Goal: Obtain resource: Download file/media

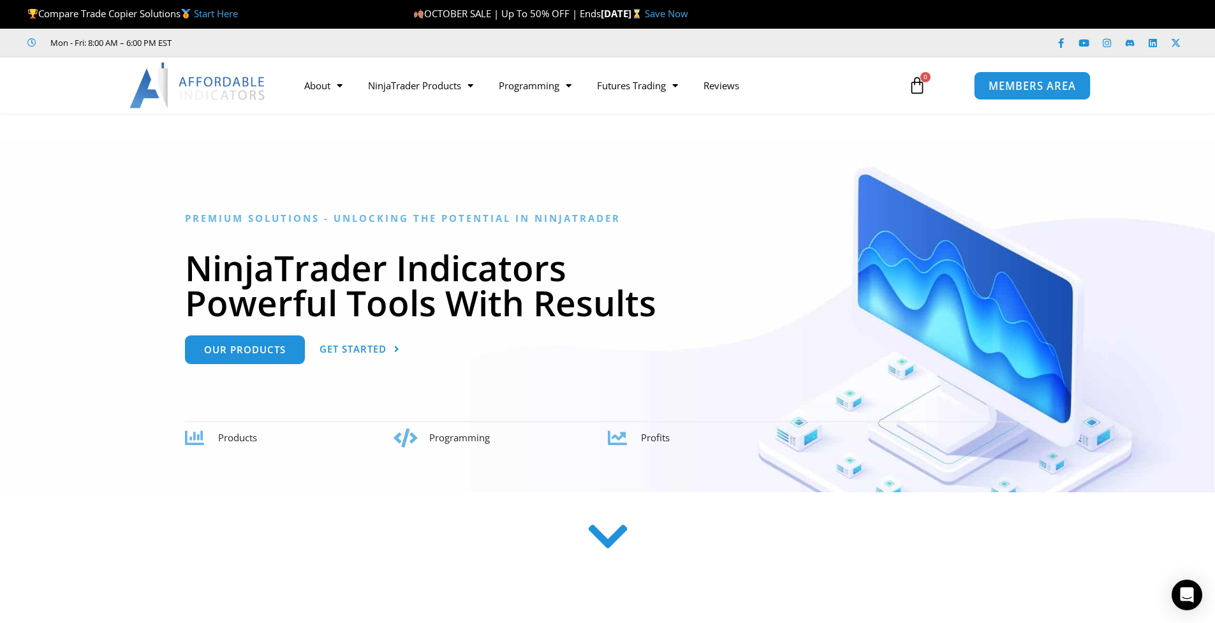
click at [996, 89] on span "MEMBERS AREA" at bounding box center [1032, 85] width 87 height 11
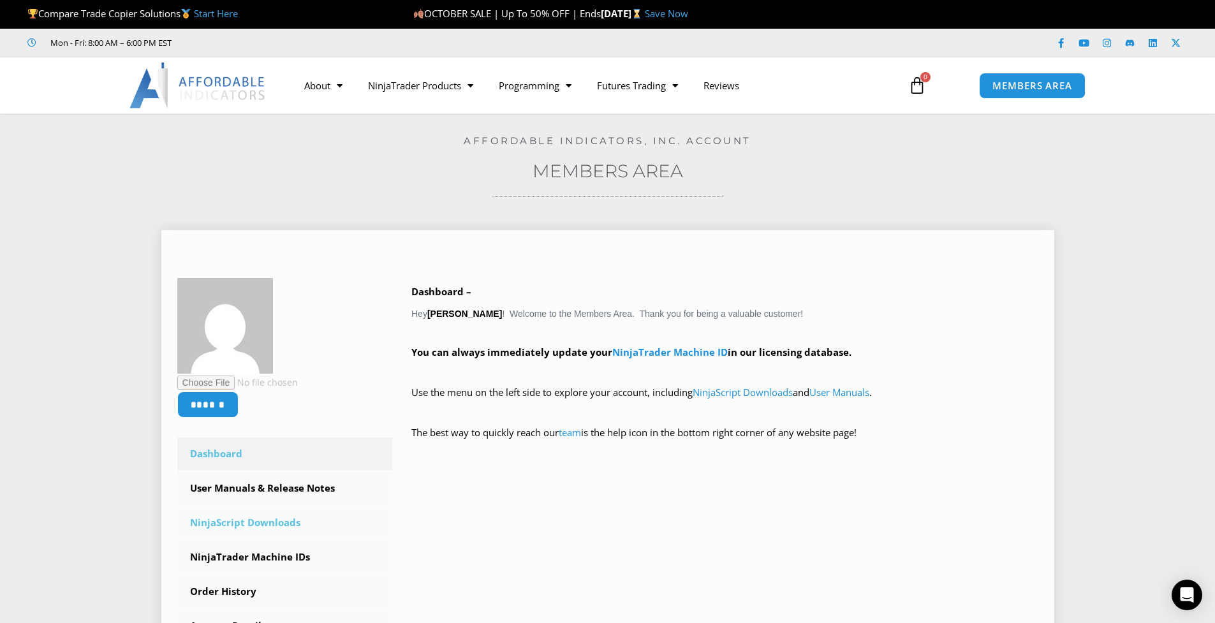
click at [262, 517] on link "NinjaScript Downloads" at bounding box center [285, 522] width 216 height 33
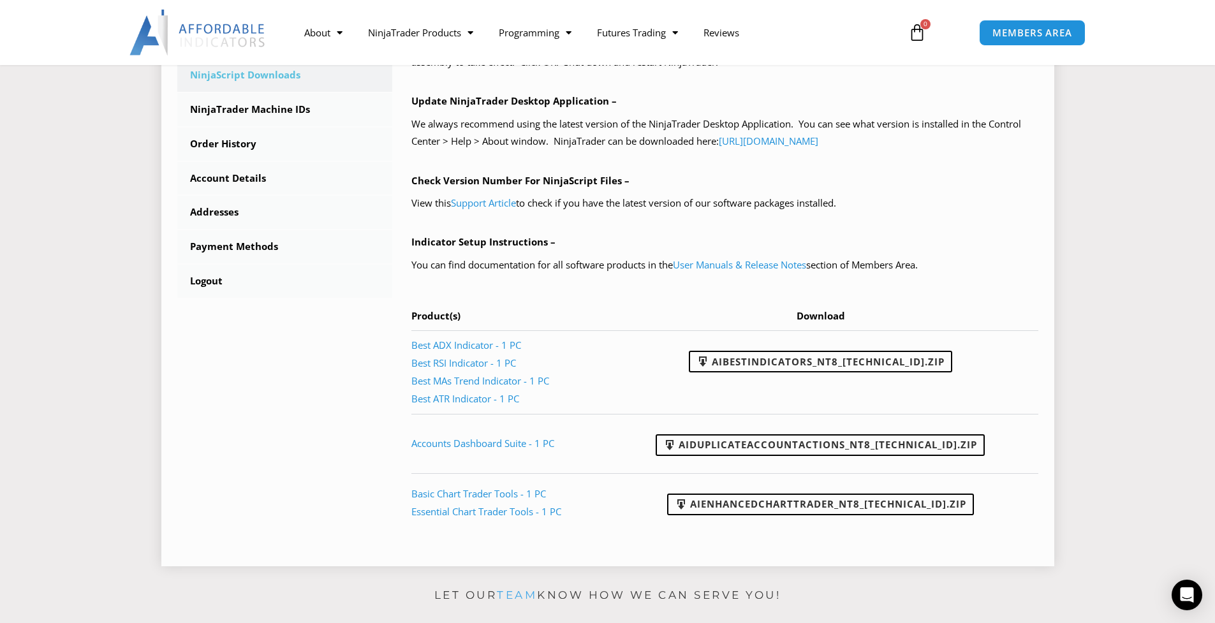
scroll to position [446, 0]
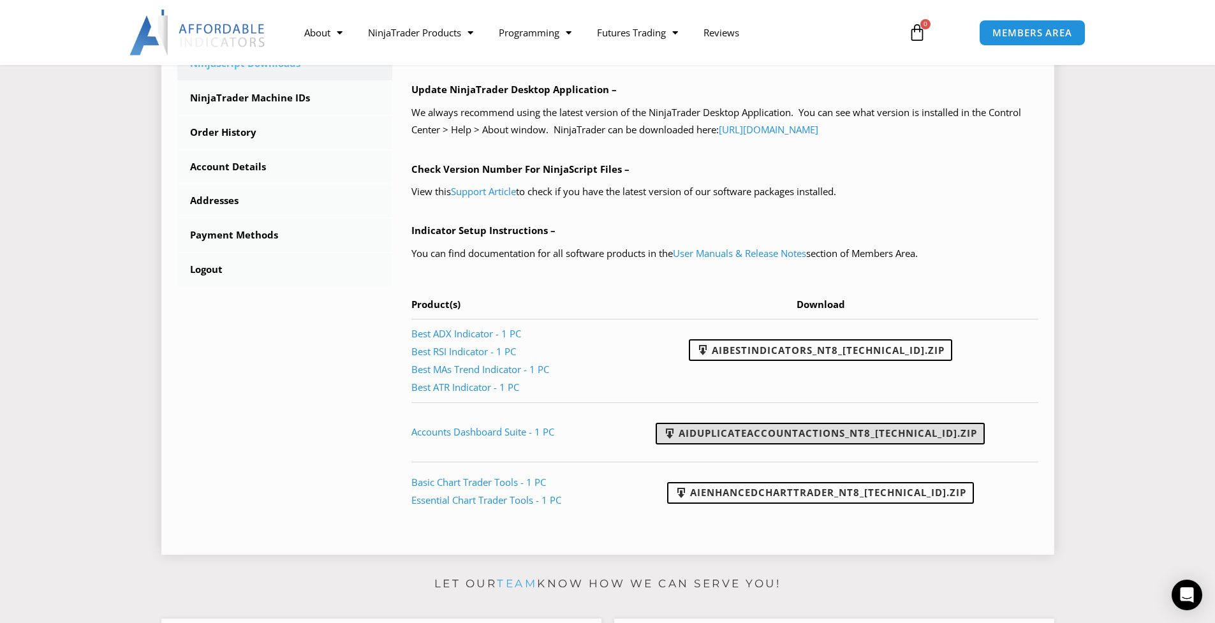
click at [710, 438] on link "AIDuplicateAccountActions_NT8_25.10.2.1.zip" at bounding box center [820, 434] width 329 height 22
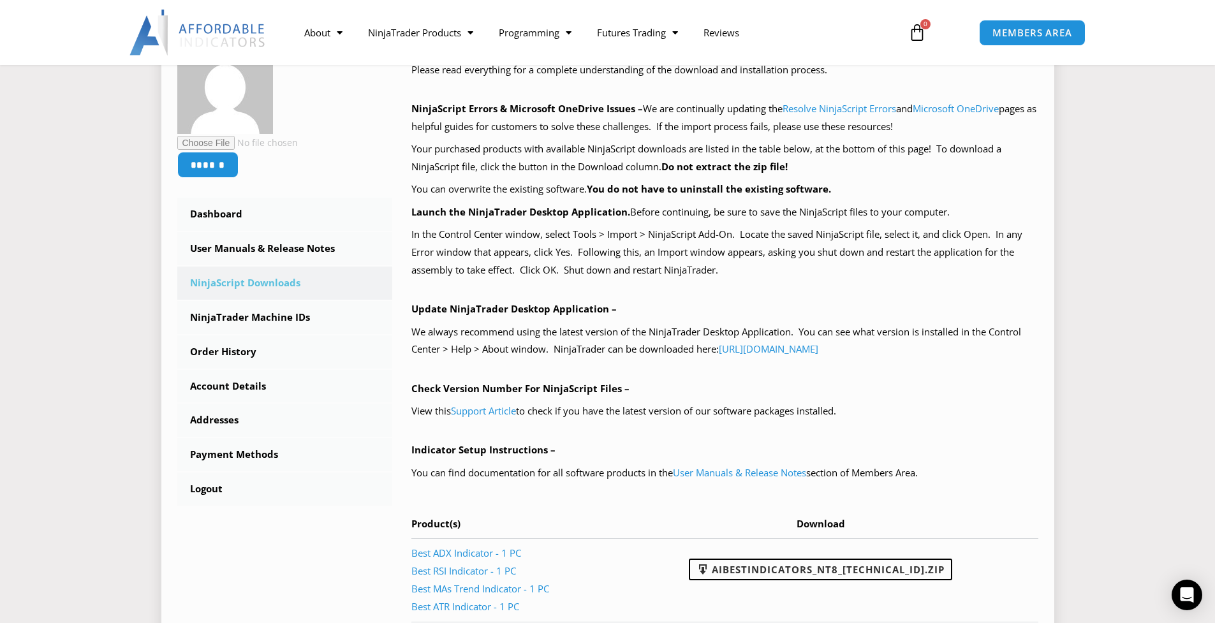
scroll to position [191, 0]
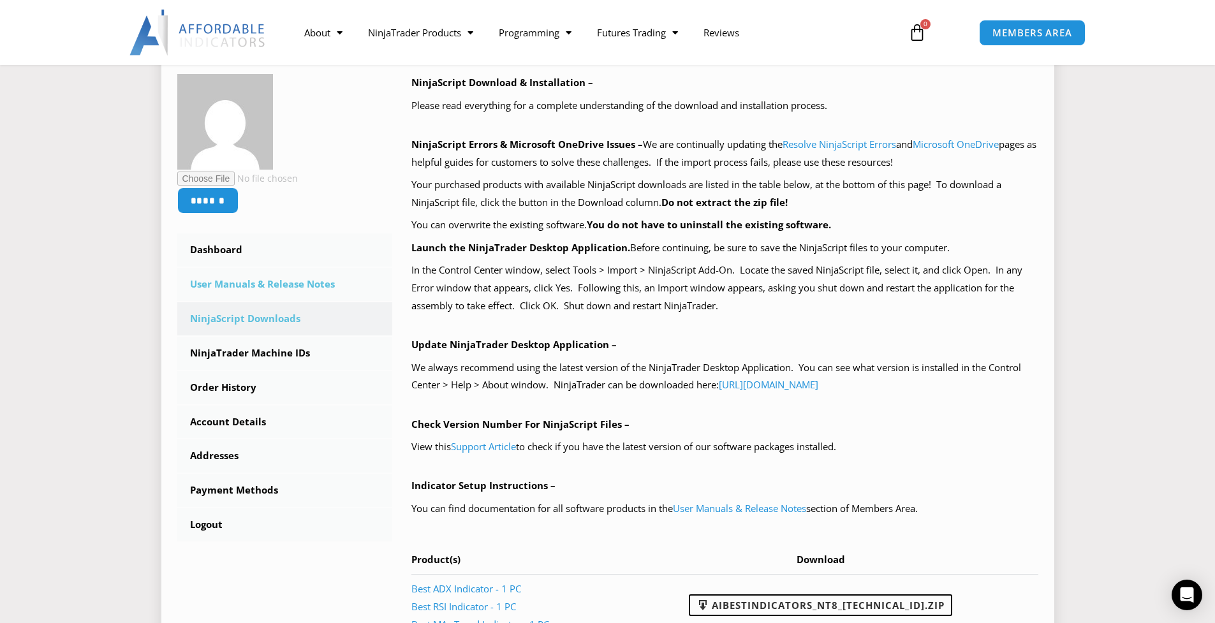
click at [311, 279] on link "User Manuals & Release Notes" at bounding box center [285, 284] width 216 height 33
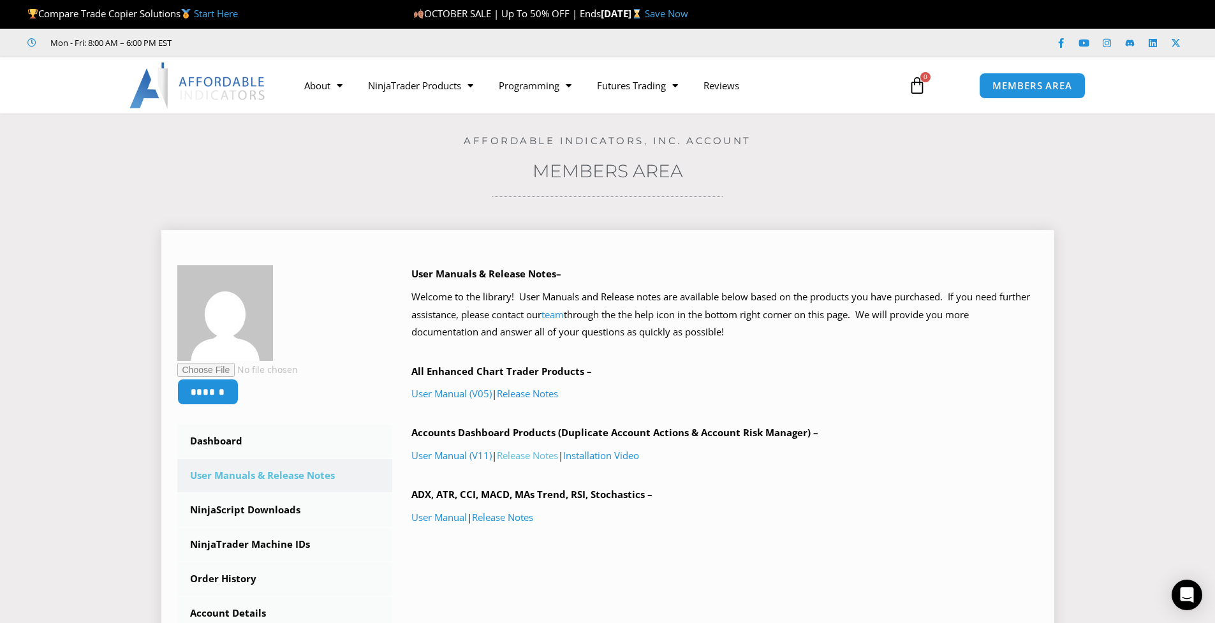
click at [556, 458] on link "Release Notes" at bounding box center [527, 455] width 61 height 13
drag, startPoint x: 1103, startPoint y: 89, endPoint x: 975, endPoint y: 144, distance: 138.9
click at [973, 151] on div "Home / Members Area Affordable Indicators, Inc. Account Members Area ****** Das…" at bounding box center [607, 436] width 1151 height 645
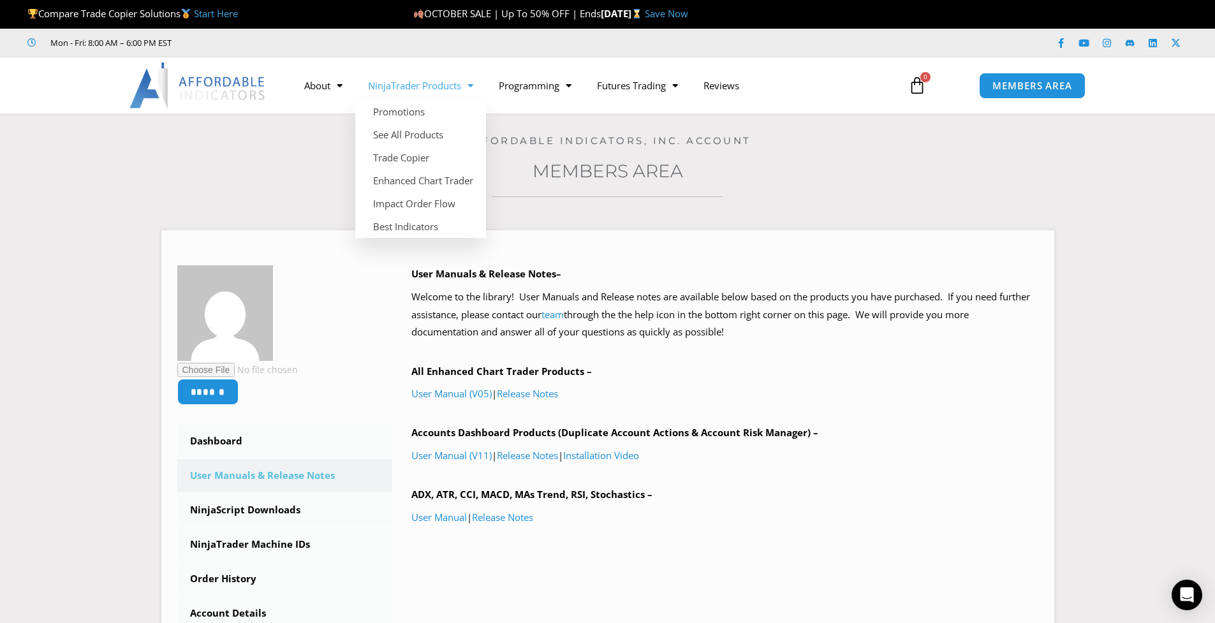
click at [417, 91] on link "NinjaTrader Products" at bounding box center [420, 85] width 131 height 29
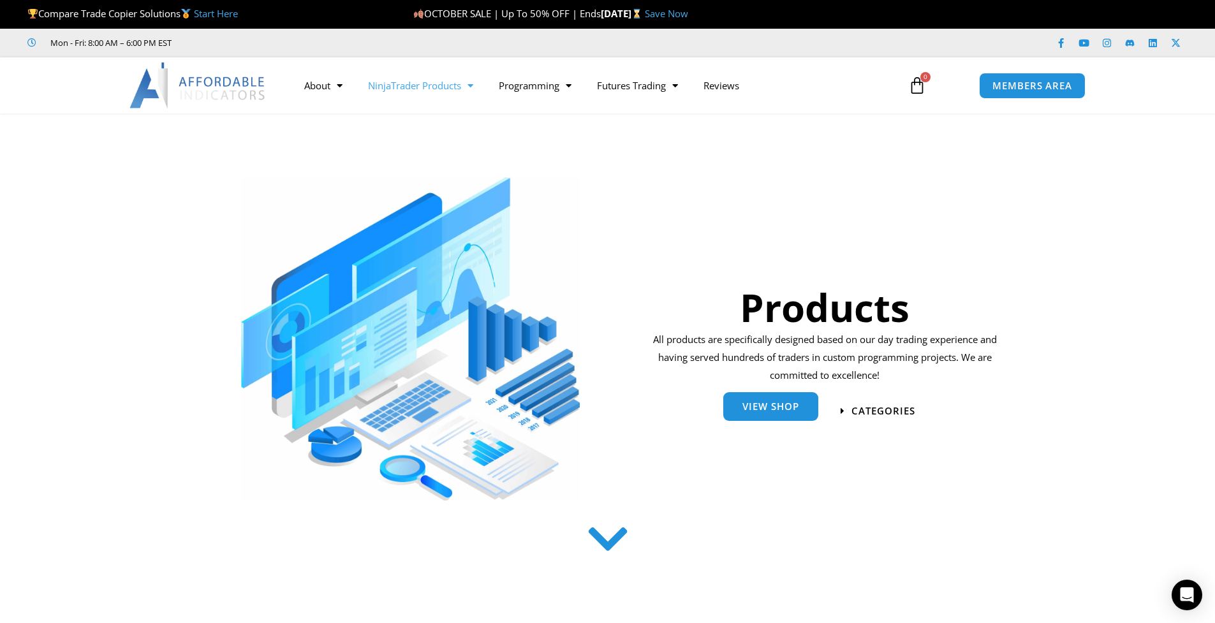
click at [778, 411] on span "View Shop" at bounding box center [770, 407] width 57 height 10
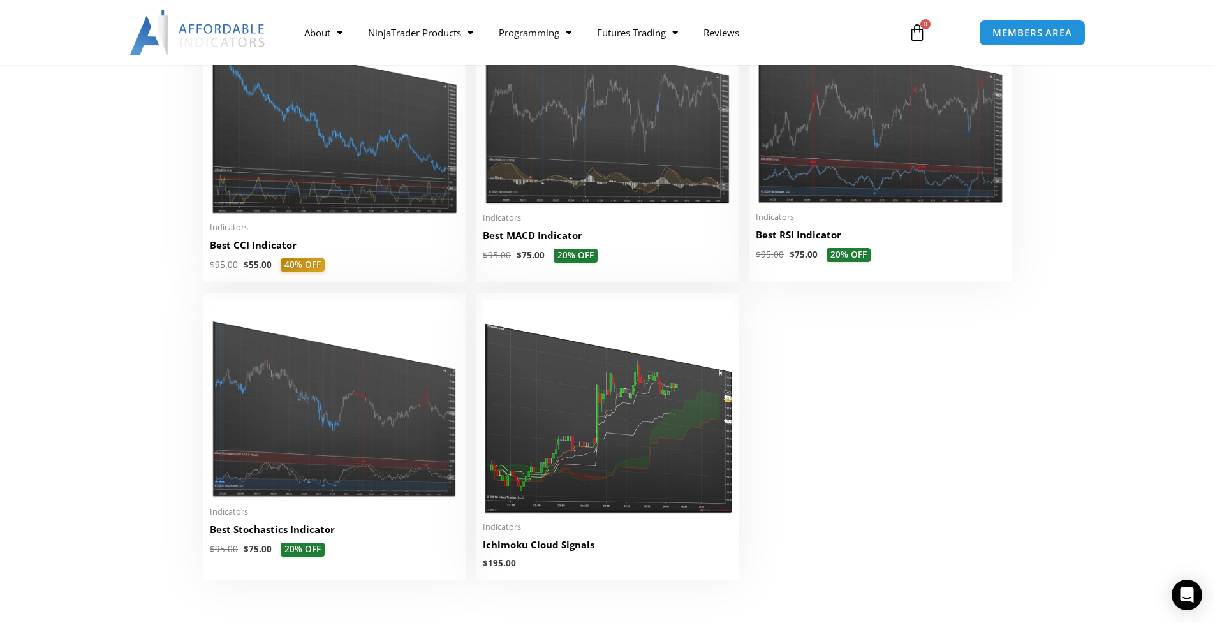
scroll to position [2743, 0]
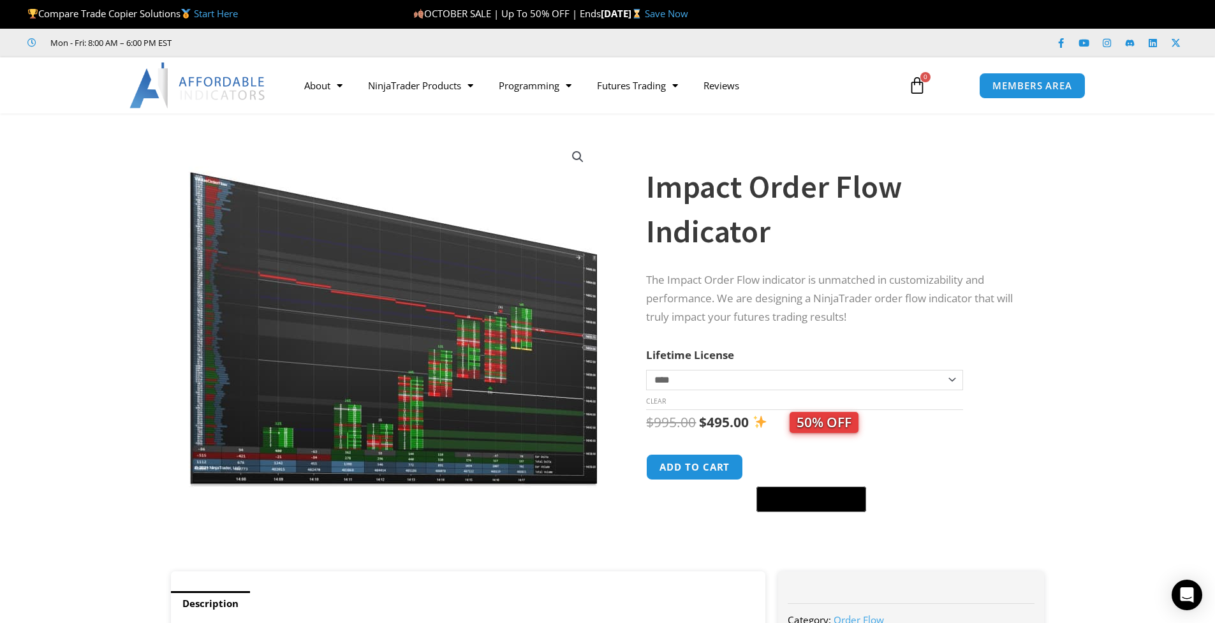
click at [1067, 265] on section "**********" at bounding box center [607, 348] width 1215 height 445
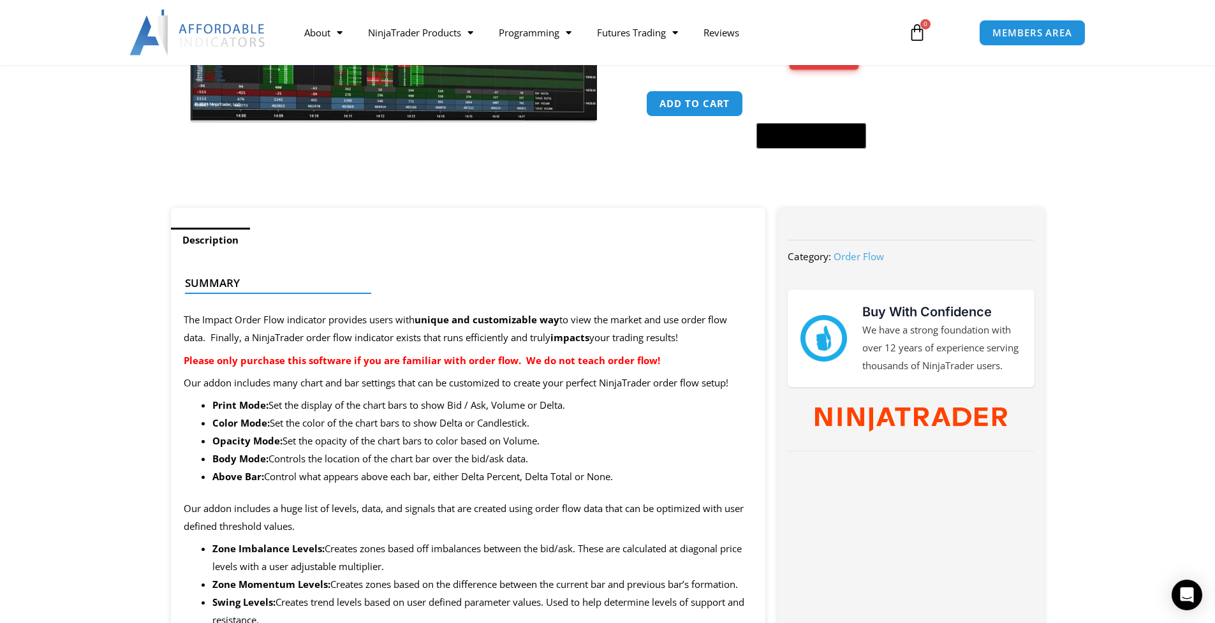
scroll to position [383, 0]
